Goal: Transaction & Acquisition: Download file/media

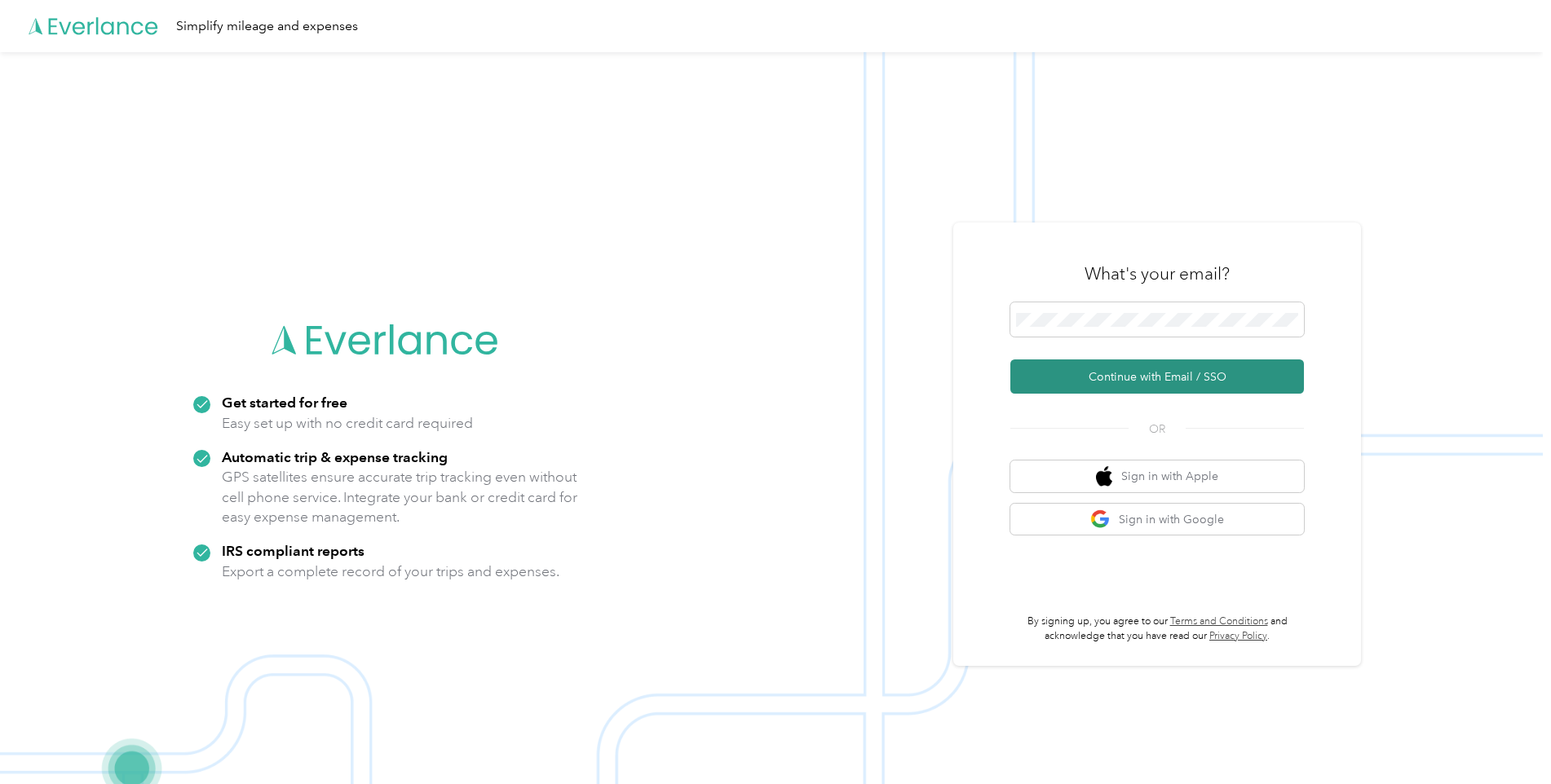
click at [1110, 374] on button "Continue with Email / SSO" at bounding box center [1157, 376] width 293 height 34
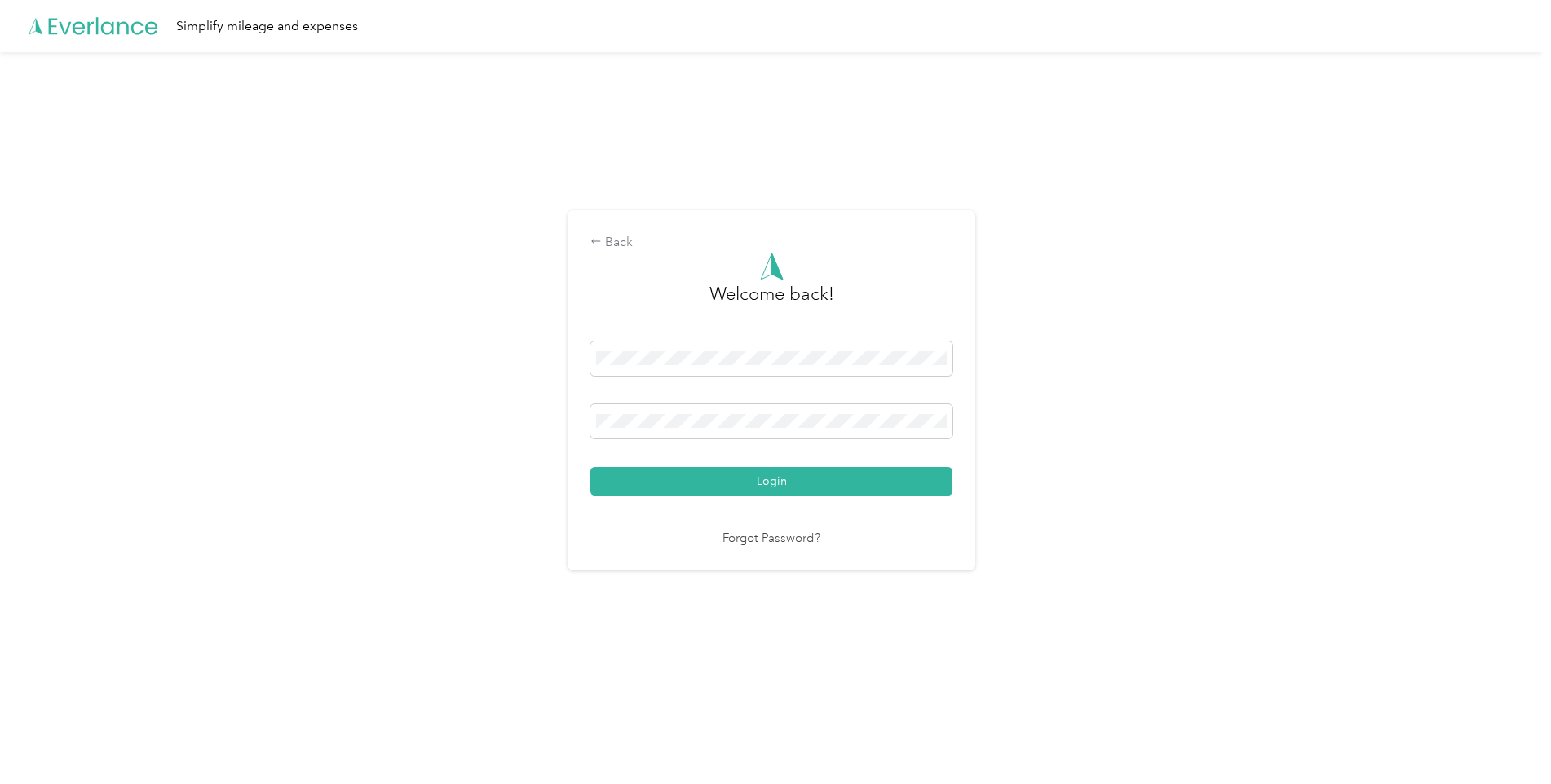
click at [767, 479] on button "Login" at bounding box center [770, 481] width 362 height 29
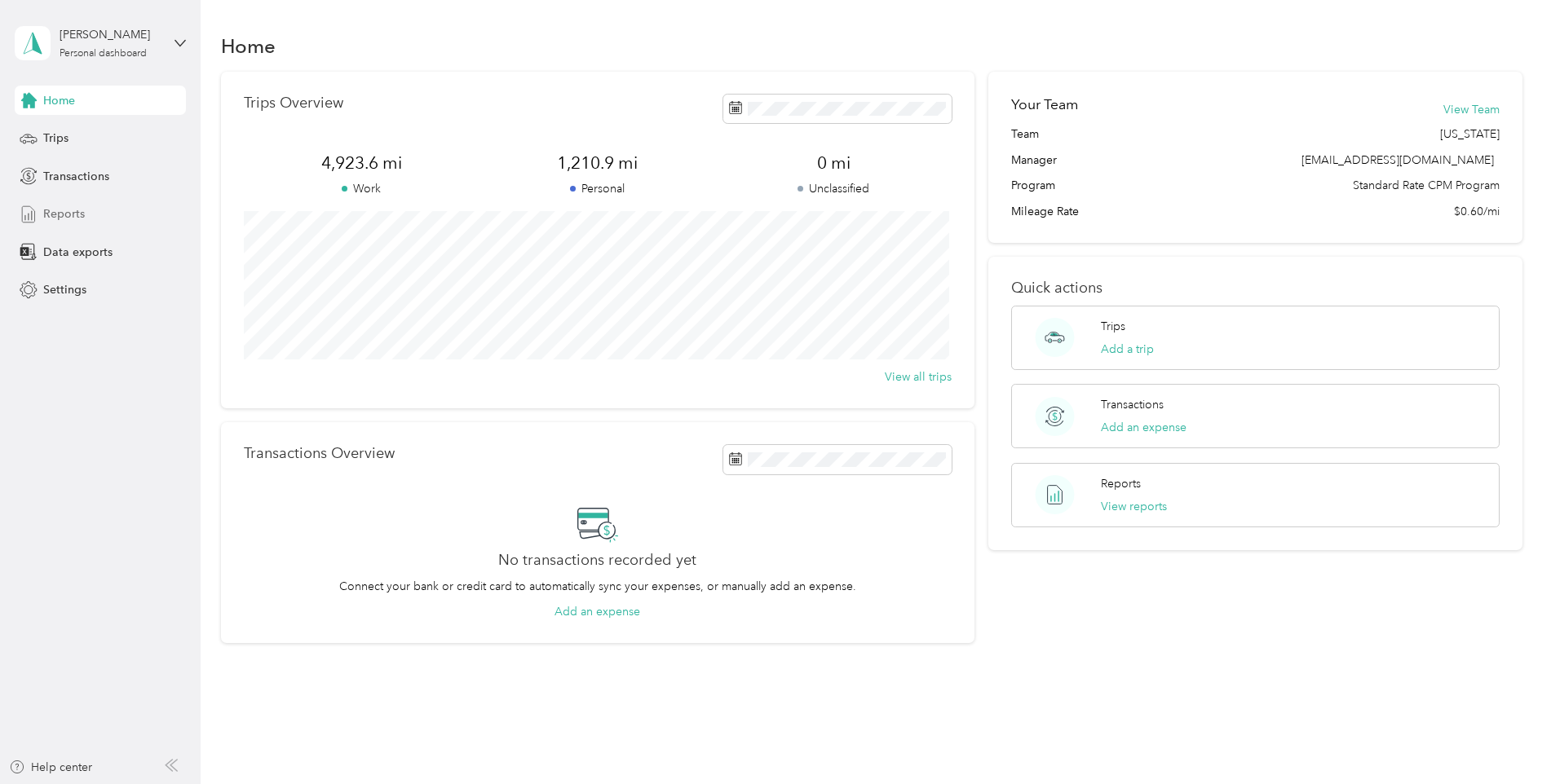
click at [57, 214] on span "Reports" at bounding box center [64, 214] width 41 height 18
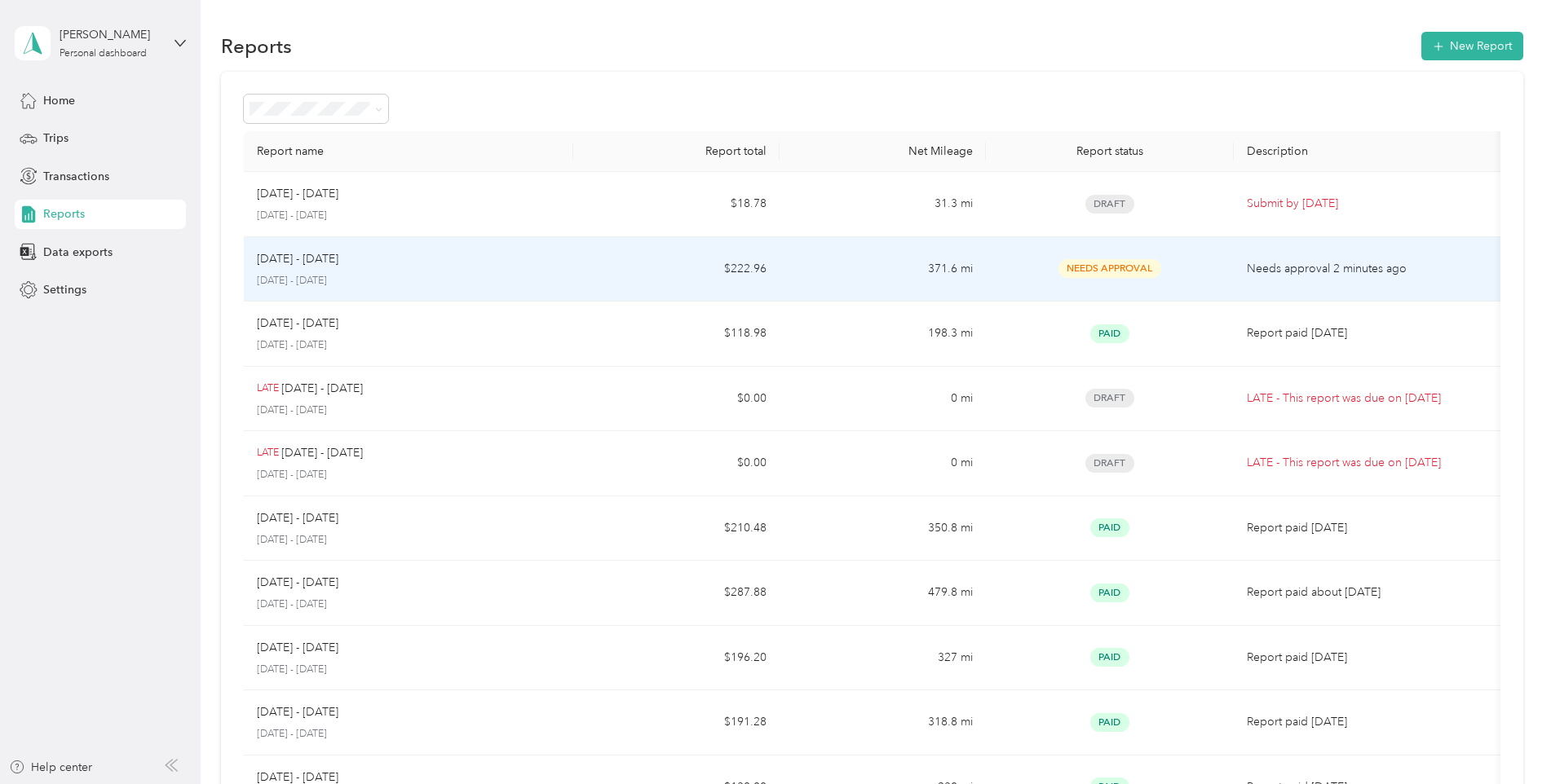
click at [324, 265] on p "[DATE] - [DATE]" at bounding box center [298, 259] width 81 height 18
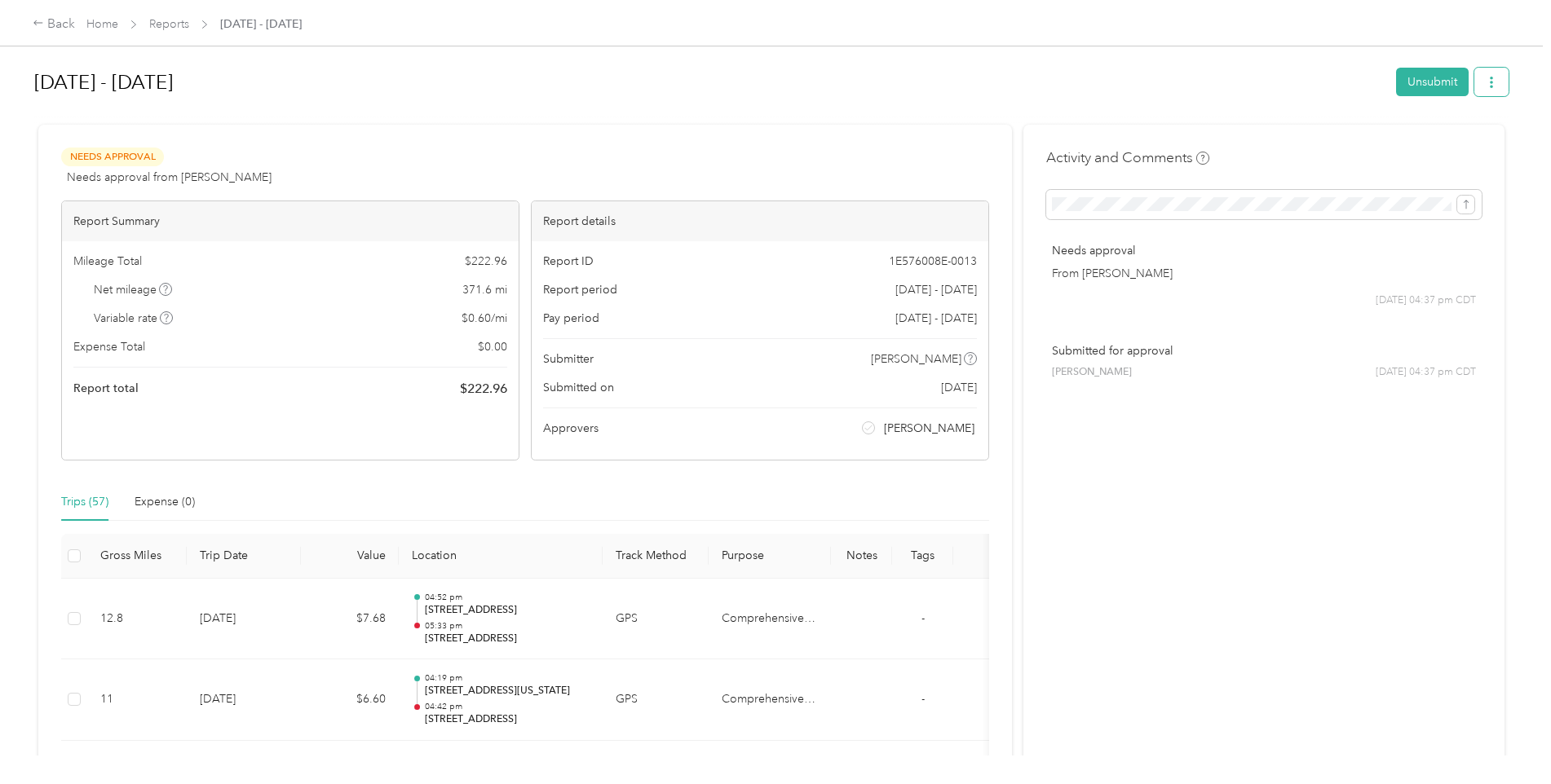
click at [1485, 88] on button "button" at bounding box center [1490, 81] width 34 height 29
click at [1446, 138] on span "Download" at bounding box center [1440, 142] width 53 height 18
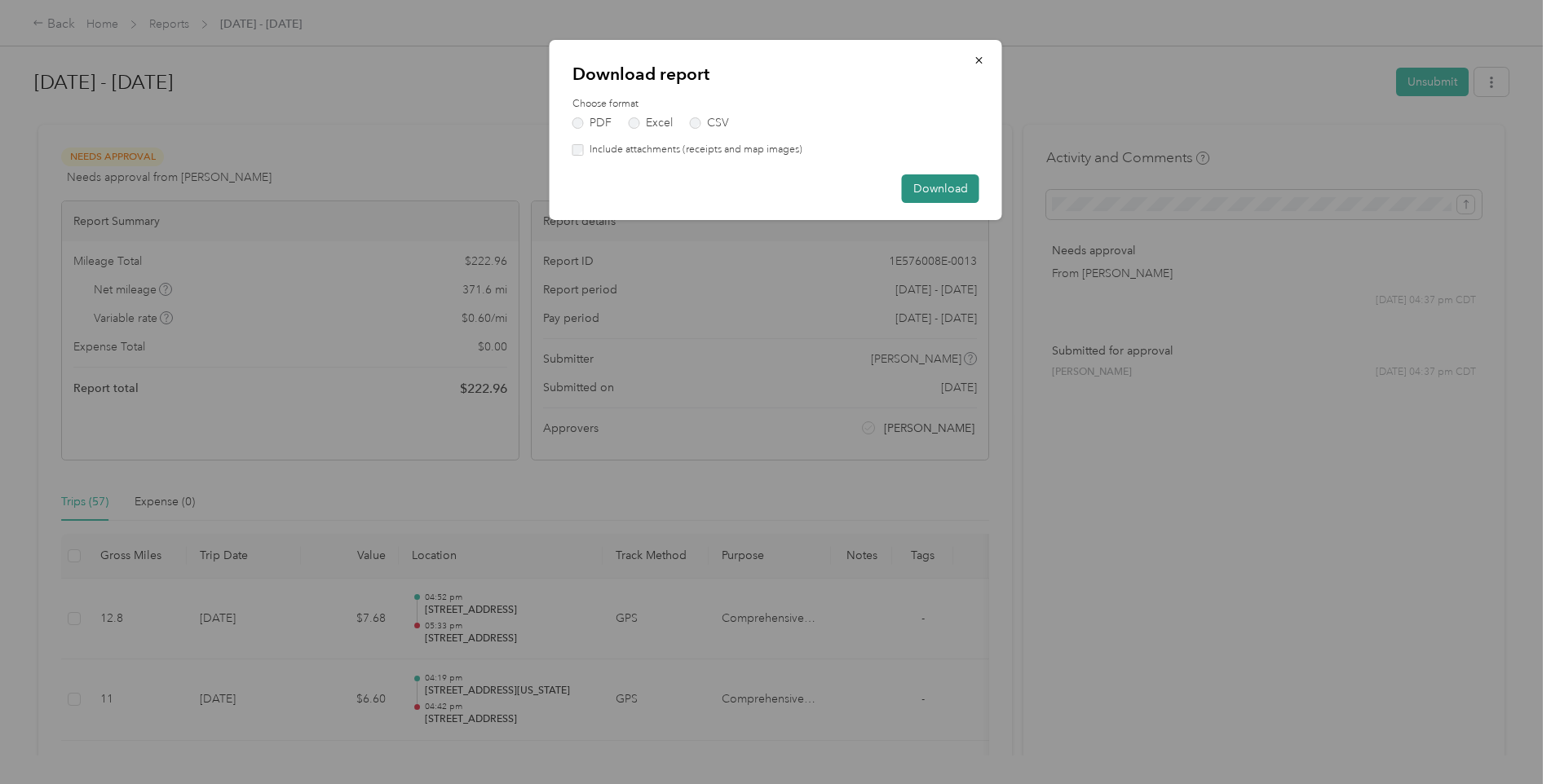
click at [937, 187] on button "Download" at bounding box center [940, 188] width 77 height 29
